Goal: Transaction & Acquisition: Book appointment/travel/reservation

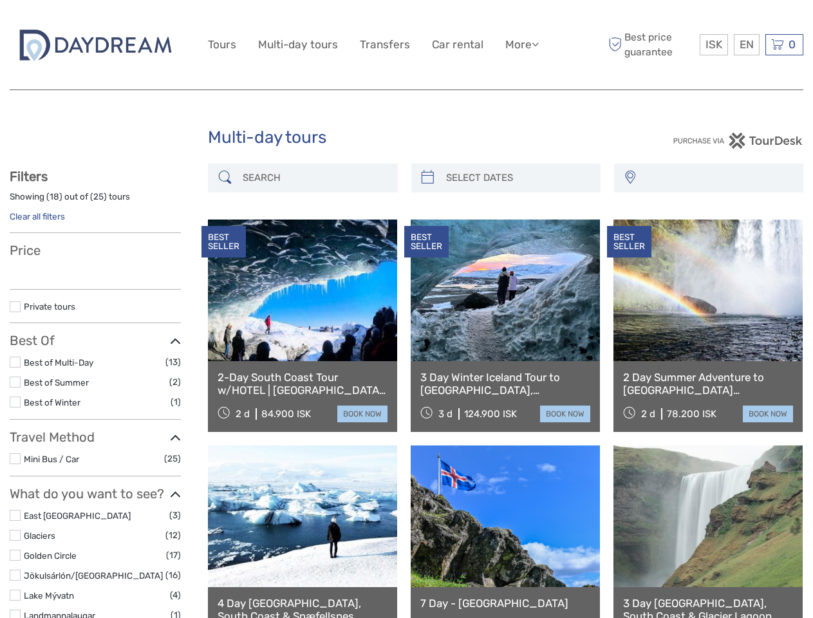
select select
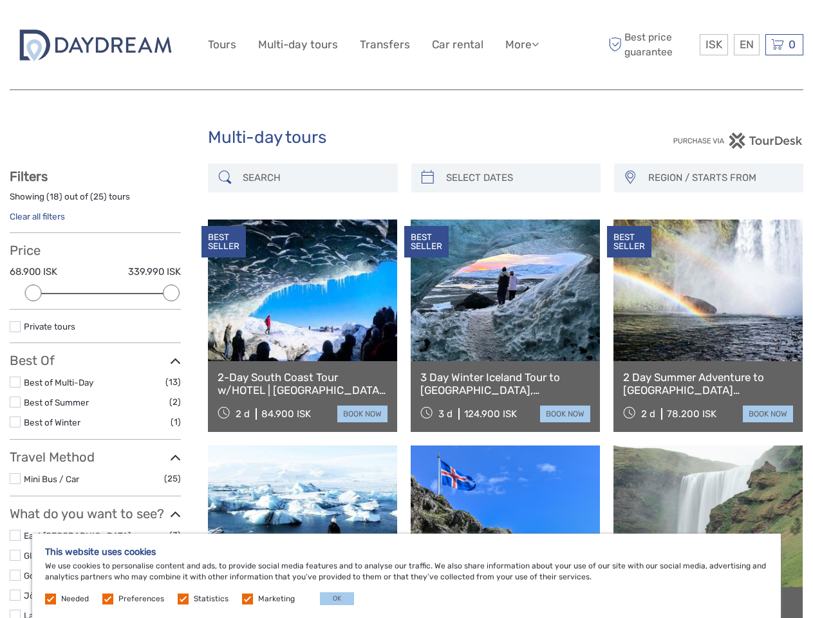
click at [521, 44] on link "More" at bounding box center [521, 44] width 33 height 19
click at [536, 44] on icon at bounding box center [535, 44] width 7 height 11
click at [713, 44] on span "ISK" at bounding box center [713, 44] width 17 height 13
click at [746, 44] on div "EN English Español Deutsch" at bounding box center [747, 44] width 26 height 21
click at [784, 44] on div "0 Items Total 0 ISK Checkout The shopping cart is empty." at bounding box center [784, 44] width 38 height 21
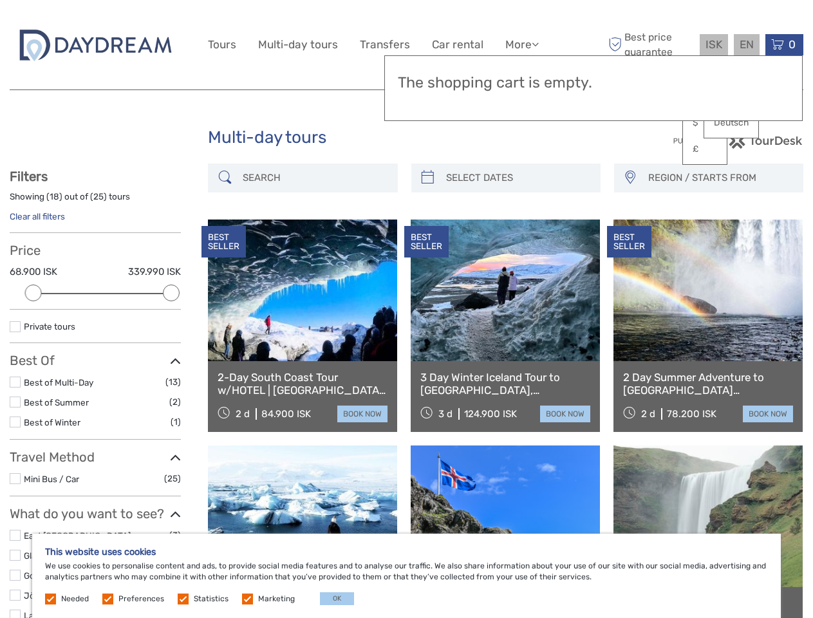
click at [33, 293] on div at bounding box center [33, 292] width 17 height 17
click at [171, 319] on label "Private tours" at bounding box center [102, 326] width 157 height 15
click at [0, 0] on input "checkbox" at bounding box center [0, 0] width 0 height 0
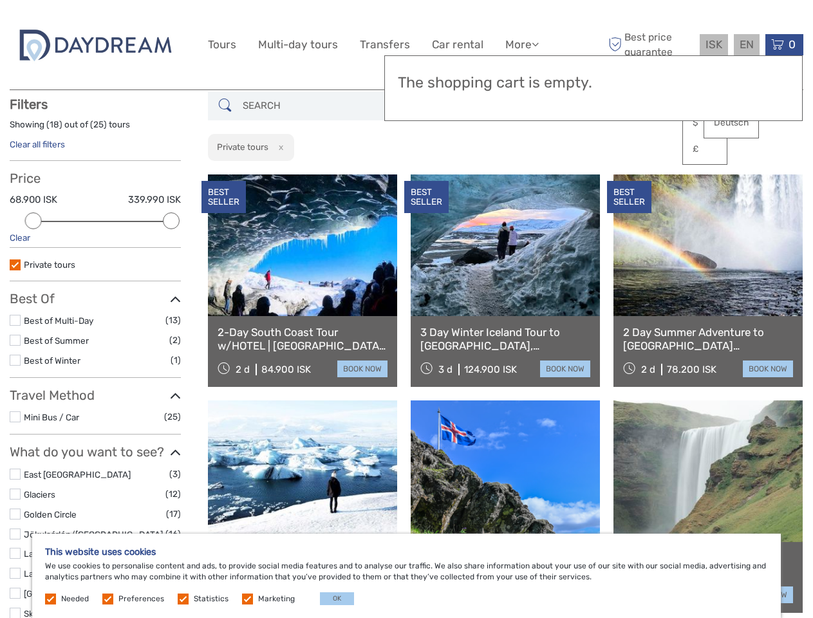
click at [427, 178] on link at bounding box center [505, 245] width 189 height 142
click at [517, 178] on link at bounding box center [505, 245] width 189 height 142
click at [629, 178] on link at bounding box center [707, 245] width 189 height 142
